Goal: Answer question/provide support: Share knowledge or assist other users

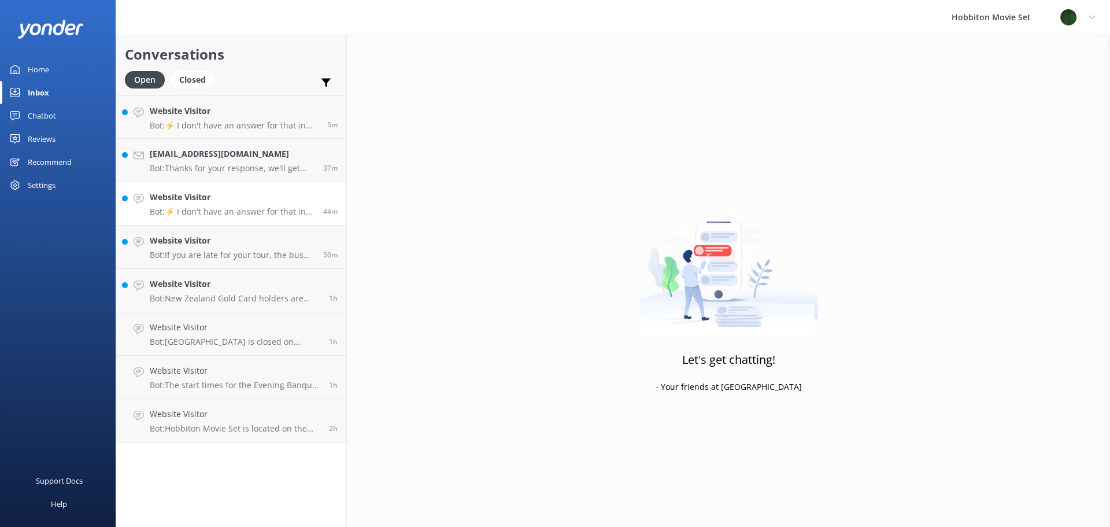
click at [241, 216] on link "Website Visitor Bot: ⚡ I don't have an answer for that in my knowledge base. Pl…" at bounding box center [231, 203] width 230 height 43
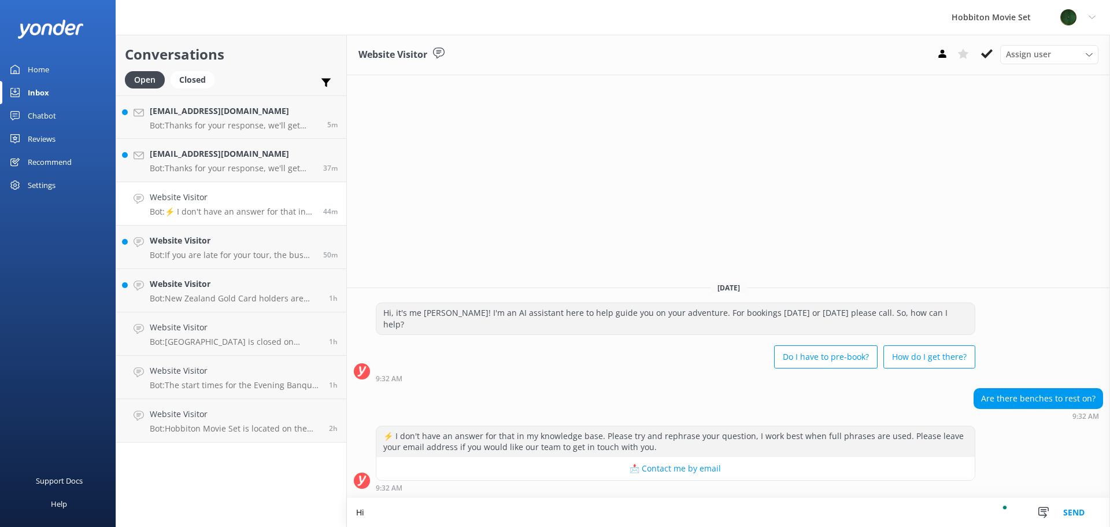
type textarea "H"
type textarea "K"
click at [210, 250] on p "Bot: If you are late for your tour, the bus departs from The Shire's Rest on ti…" at bounding box center [232, 255] width 165 height 10
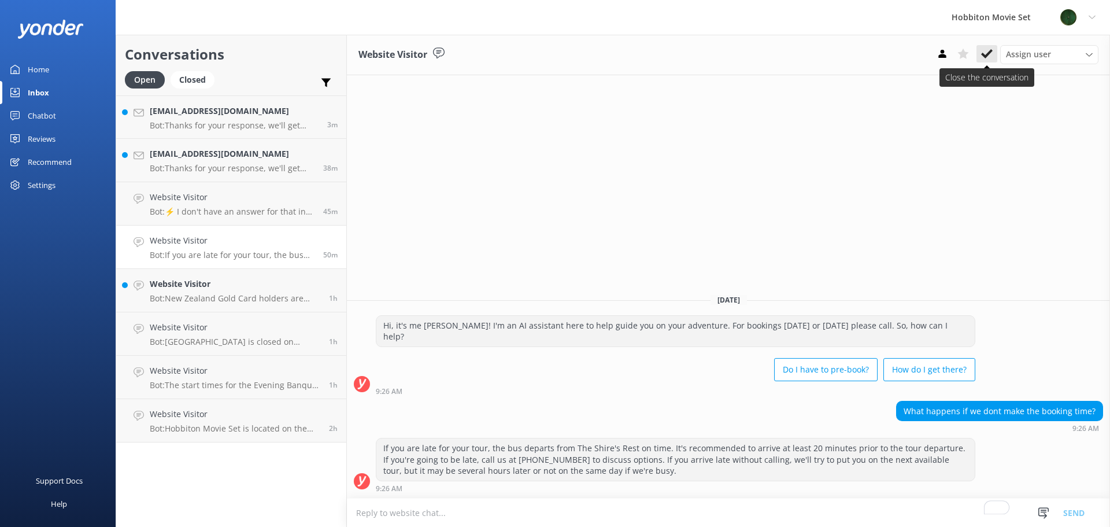
click at [985, 58] on icon at bounding box center [987, 54] width 12 height 12
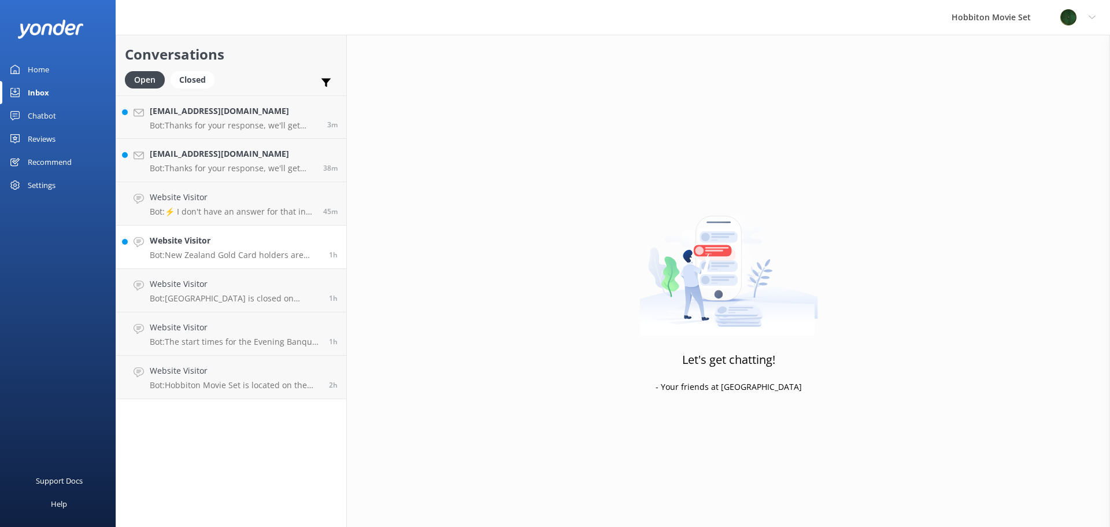
click at [241, 258] on p "Bot: New Zealand Gold Card holders are eligible for a discount on the Hobbiton …" at bounding box center [235, 255] width 171 height 10
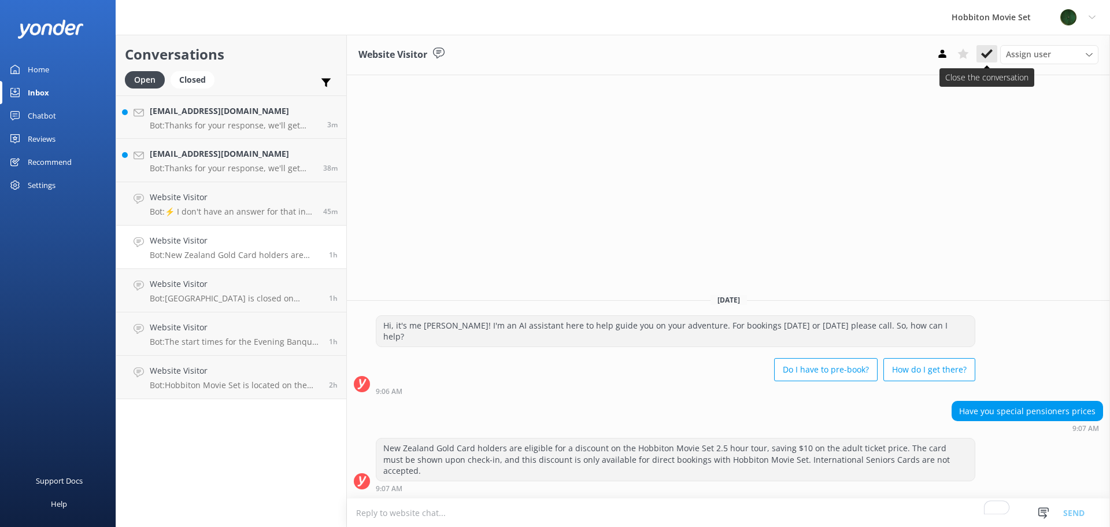
click at [985, 56] on use at bounding box center [987, 53] width 12 height 9
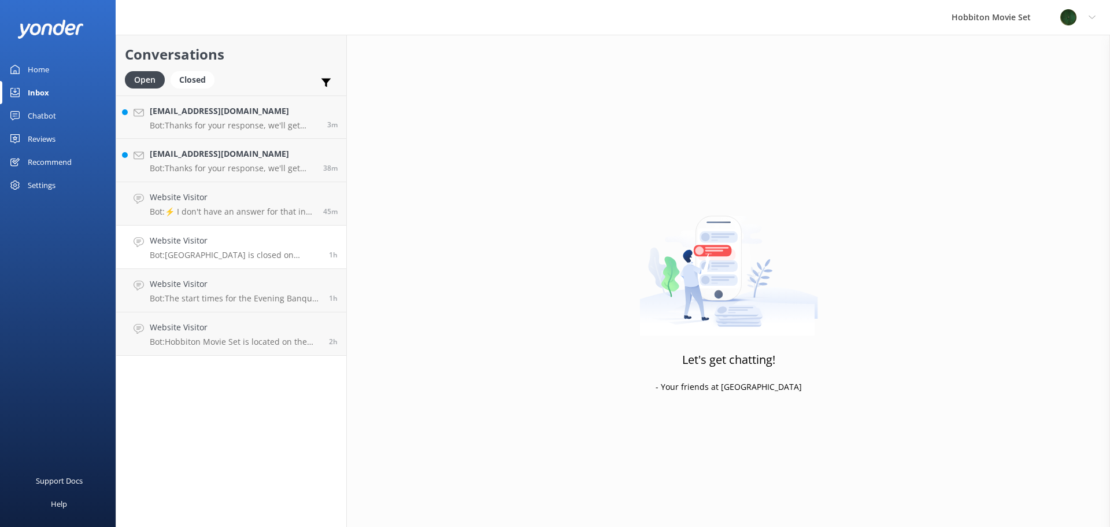
click at [227, 255] on p "Bot: [GEOGRAPHIC_DATA] is closed on [DATE], [DATE]. However, there is a special…" at bounding box center [235, 255] width 171 height 10
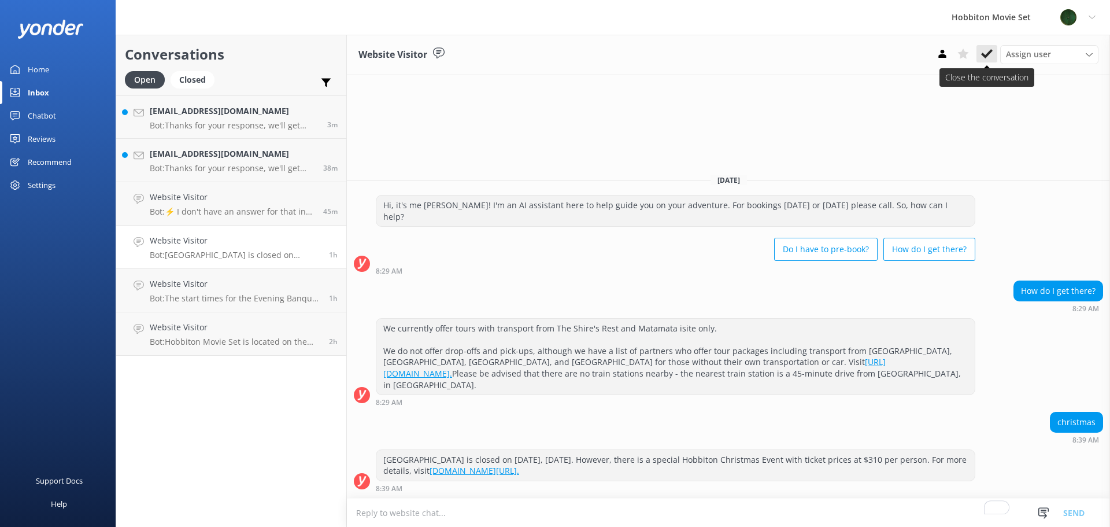
click at [986, 54] on use at bounding box center [987, 53] width 12 height 9
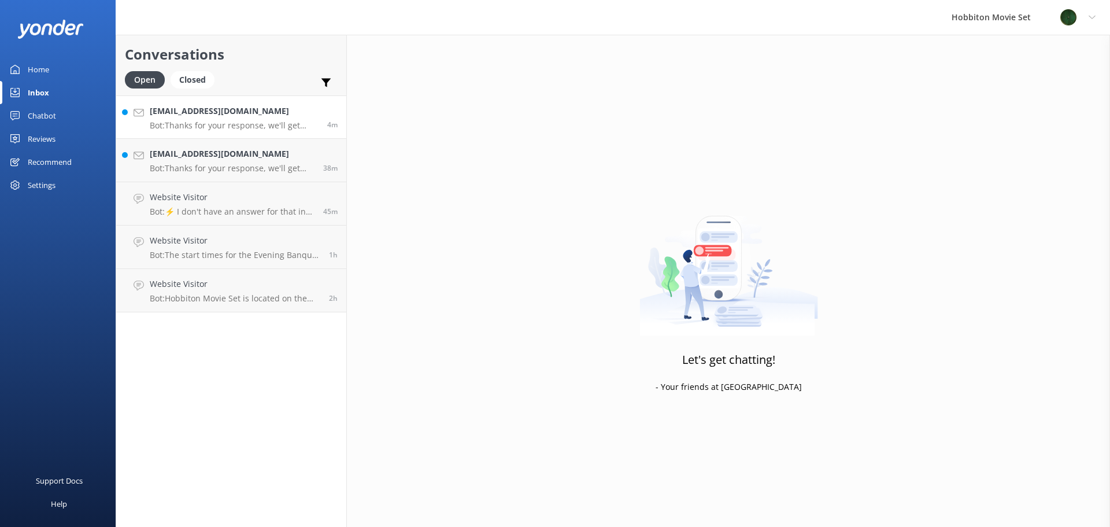
click at [236, 126] on p "Bot: Thanks for your response, we'll get back to you as soon as we can during o…" at bounding box center [234, 125] width 169 height 10
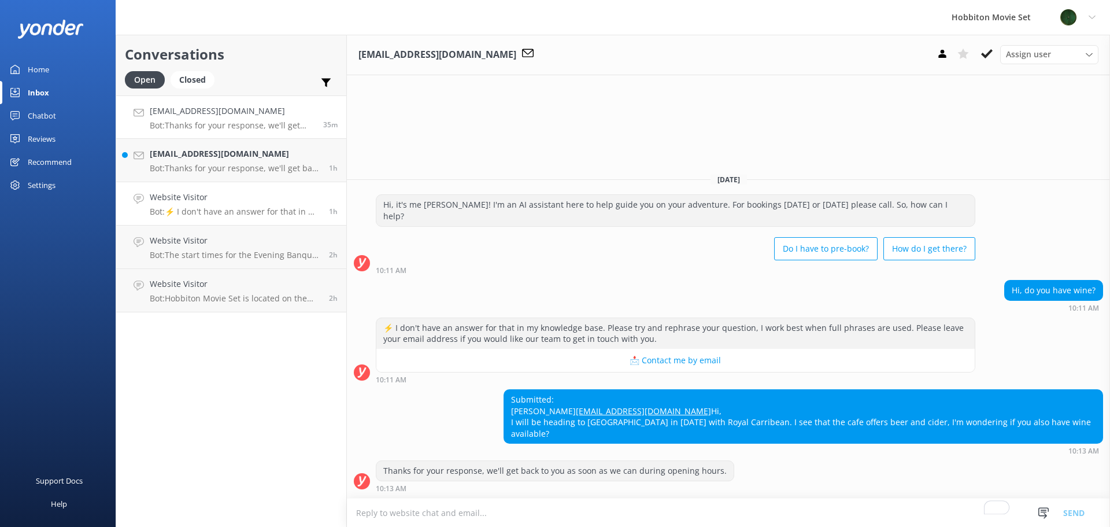
click at [190, 219] on link "Website Visitor Bot: ⚡ I don't have an answer for that in my knowledge base. Pl…" at bounding box center [231, 203] width 230 height 43
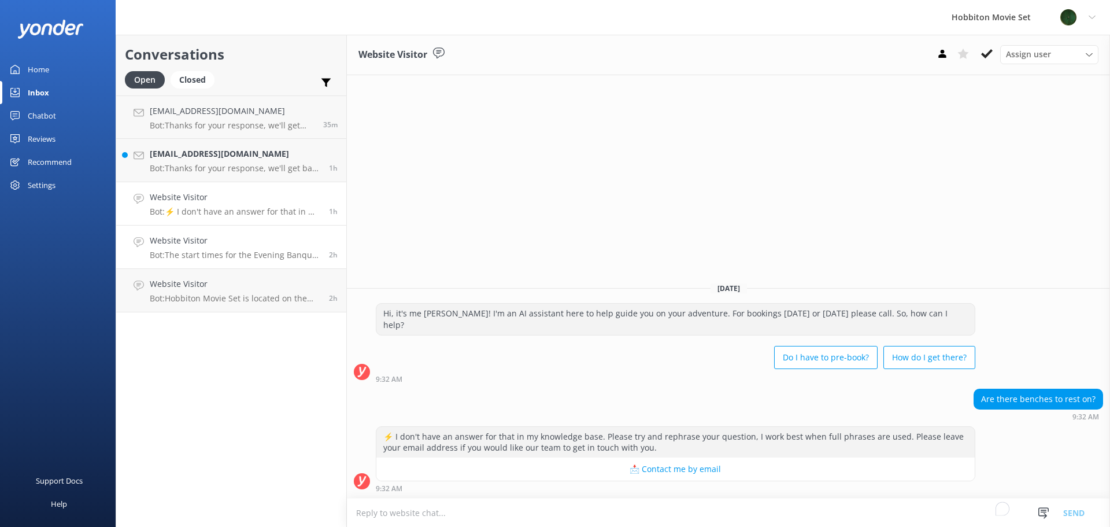
click at [220, 253] on p "Bot: The start times for the Evening Banquet Tour vary by season and daylight h…" at bounding box center [235, 255] width 171 height 10
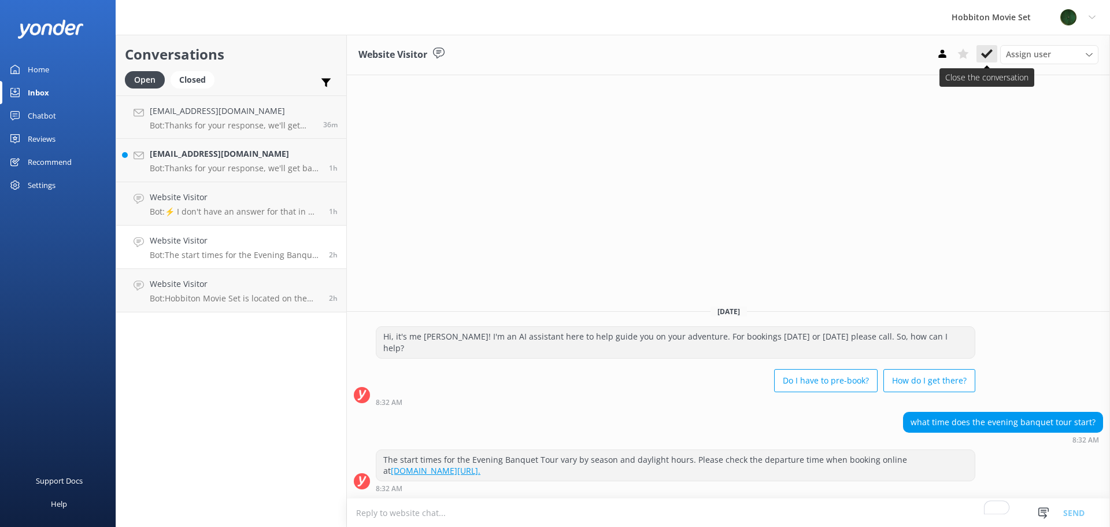
click at [988, 54] on use at bounding box center [987, 53] width 12 height 9
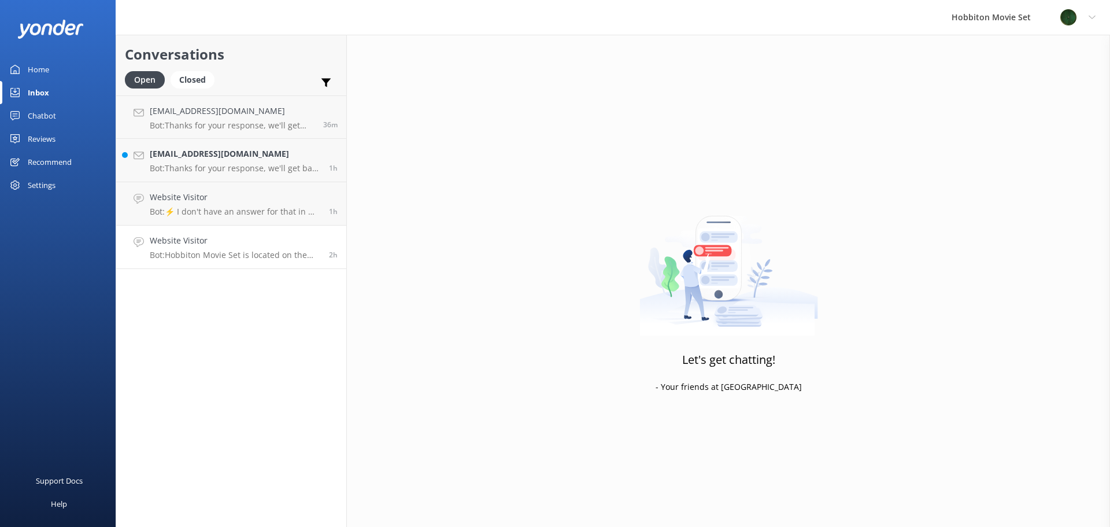
click at [248, 247] on h4 "Website Visitor" at bounding box center [235, 240] width 171 height 13
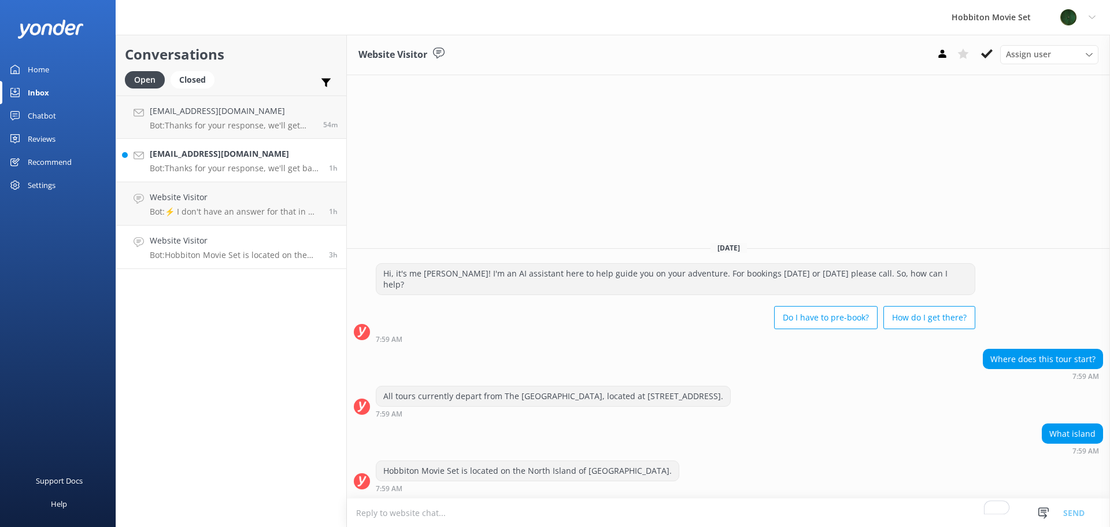
click at [194, 168] on p "Bot: Thanks for your response, we'll get back to you as soon as we can during o…" at bounding box center [235, 168] width 171 height 10
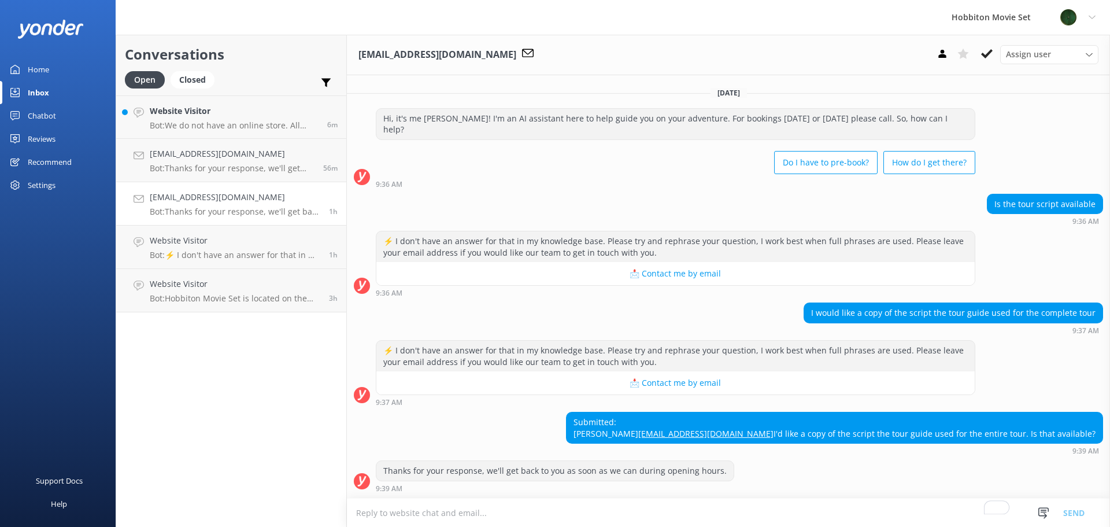
scroll to position [9, 0]
click at [202, 124] on p "Bot: We do not have an online store. All merchandise items, including our South…" at bounding box center [232, 125] width 165 height 10
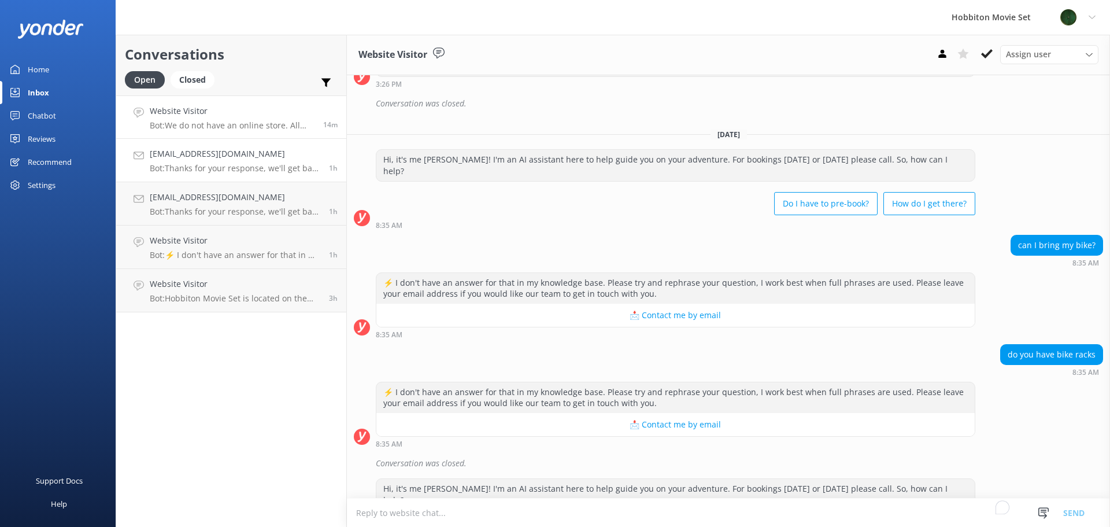
scroll to position [3778, 0]
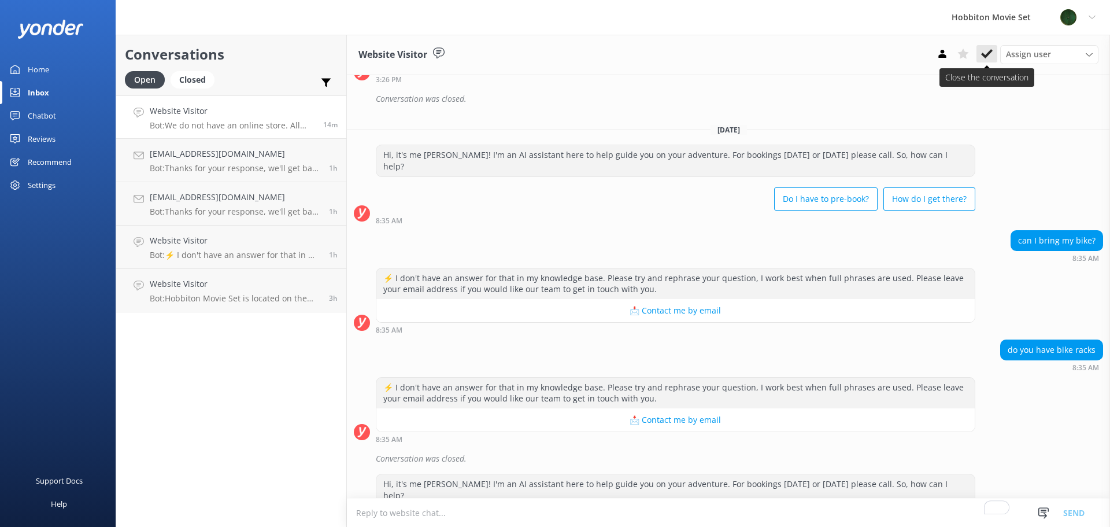
click at [985, 51] on icon at bounding box center [987, 54] width 12 height 12
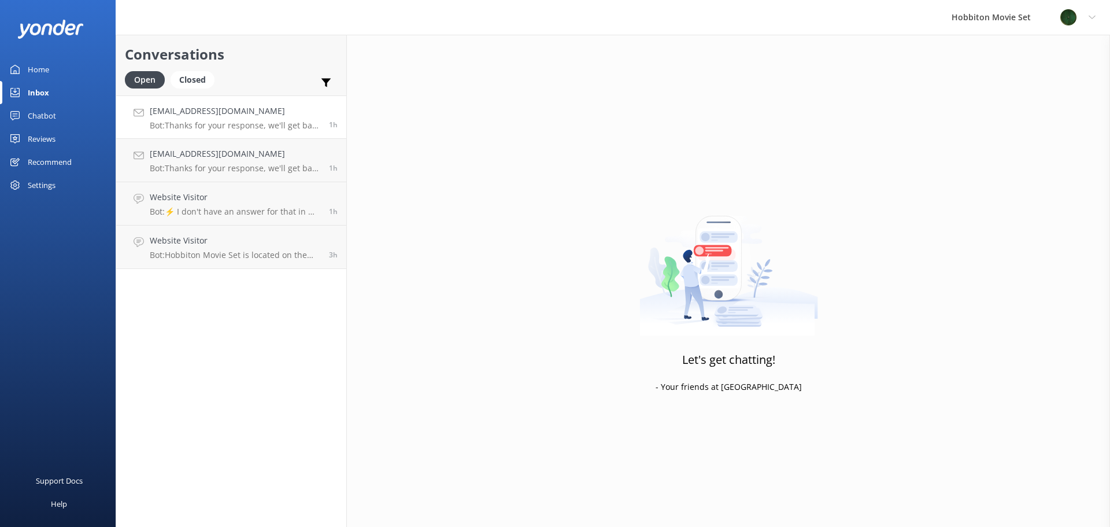
click at [228, 122] on p "Bot: Thanks for your response, we'll get back to you as soon as we can during o…" at bounding box center [235, 125] width 171 height 10
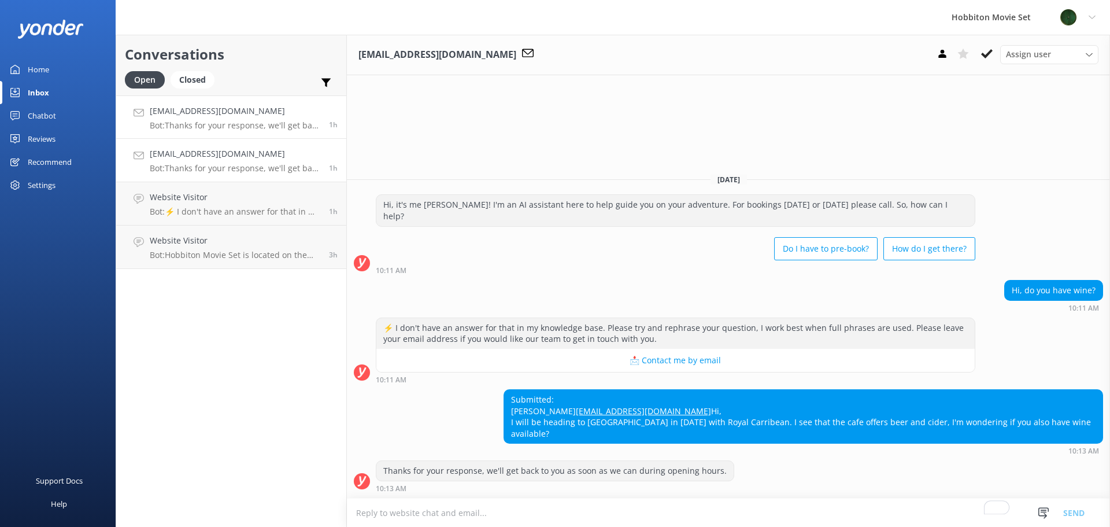
click at [240, 173] on p "Bot: Thanks for your response, we'll get back to you as soon as we can during o…" at bounding box center [235, 168] width 171 height 10
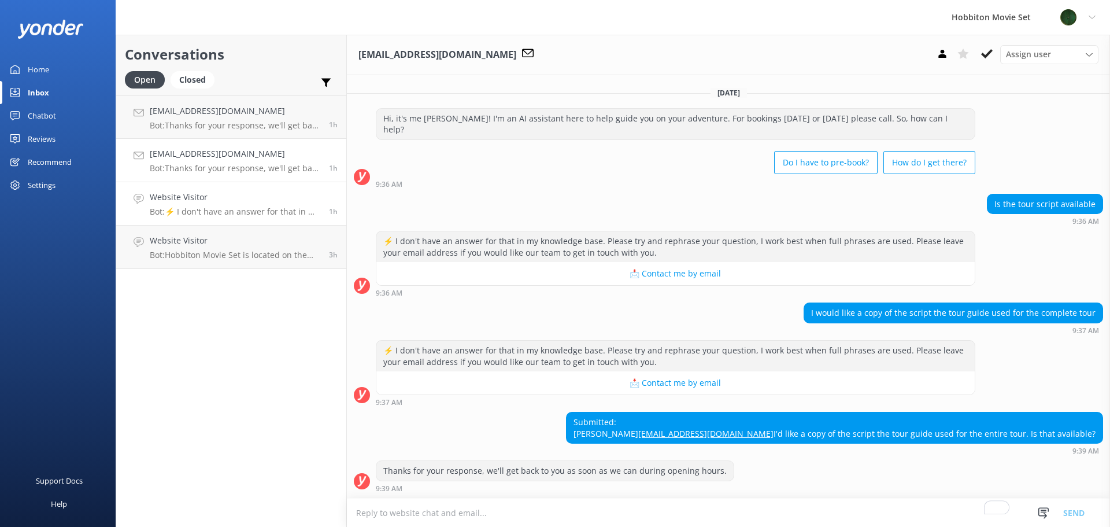
scroll to position [9, 0]
click at [235, 209] on p "Bot: ⚡ I don't have an answer for that in my knowledge base. Please try and rep…" at bounding box center [235, 211] width 171 height 10
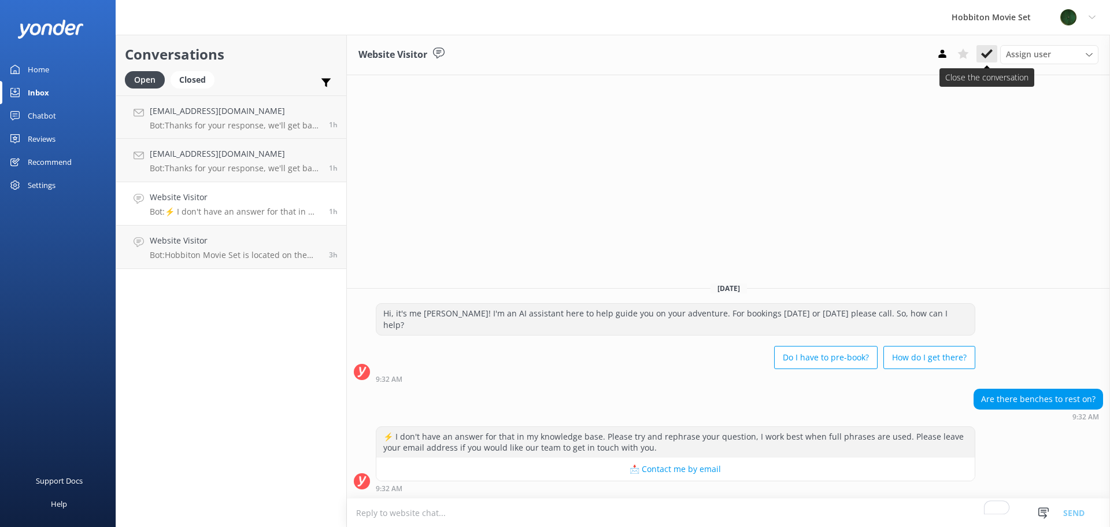
click at [989, 56] on icon at bounding box center [987, 54] width 12 height 12
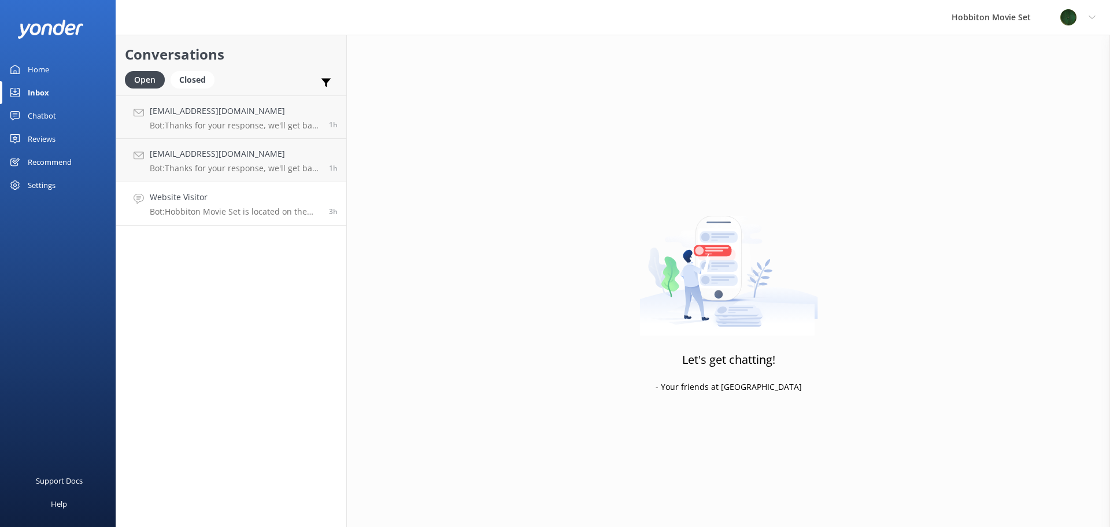
click at [267, 203] on h4 "Website Visitor" at bounding box center [235, 197] width 171 height 13
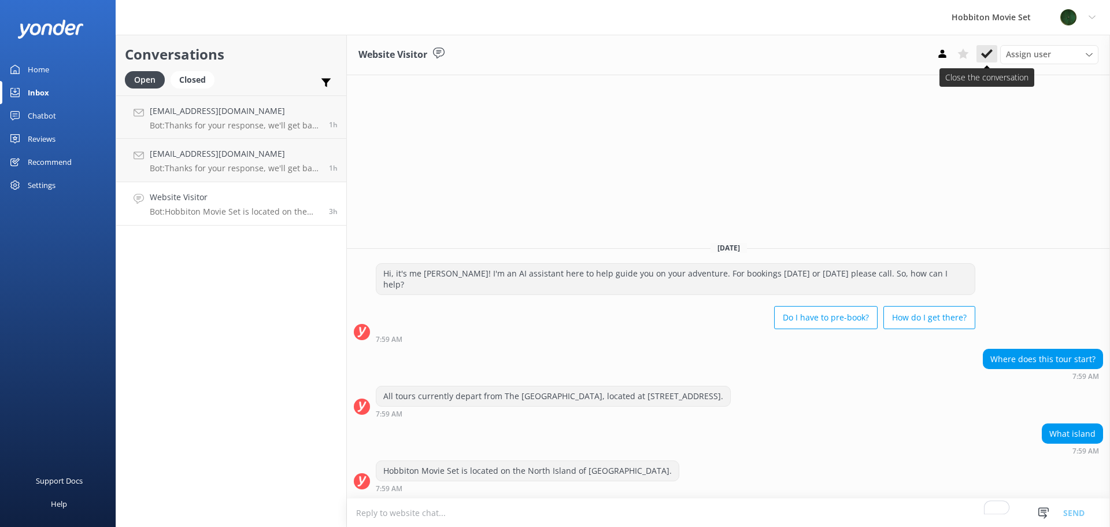
click at [988, 50] on icon at bounding box center [987, 54] width 12 height 12
